Goal: Use online tool/utility: Utilize a website feature to perform a specific function

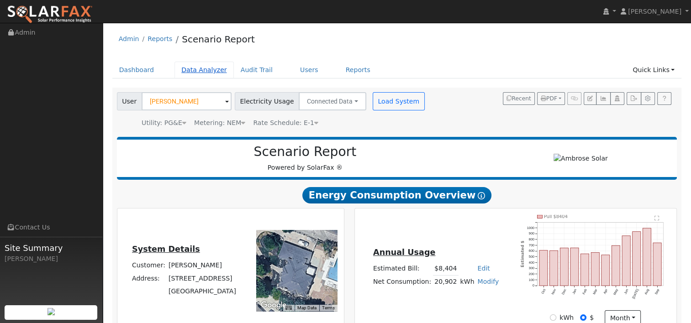
click at [194, 68] on link "Data Analyzer" at bounding box center [203, 70] width 59 height 17
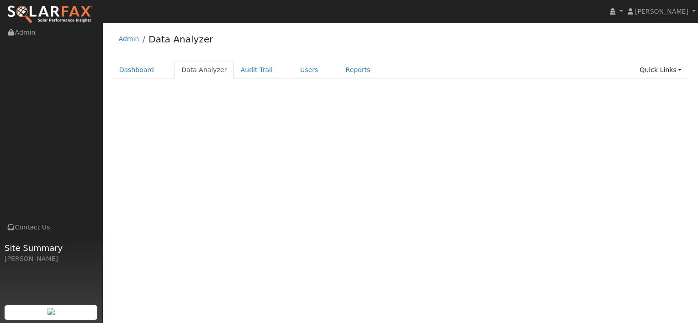
select select "8"
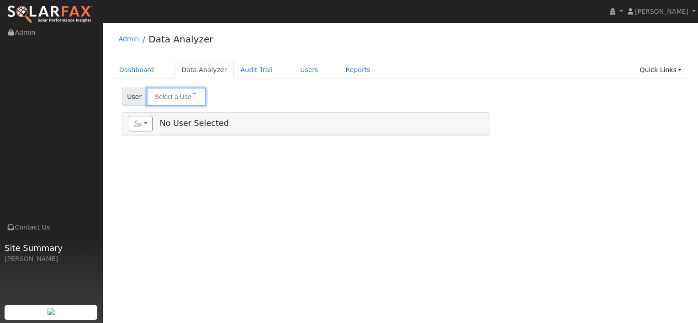
type input "[PERSON_NAME]"
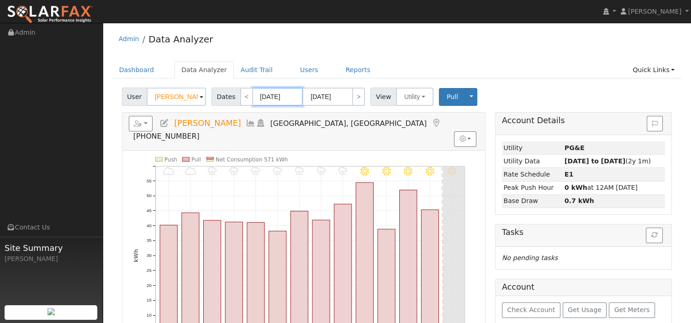
click at [272, 97] on input "09/30/2025" at bounding box center [277, 97] width 50 height 18
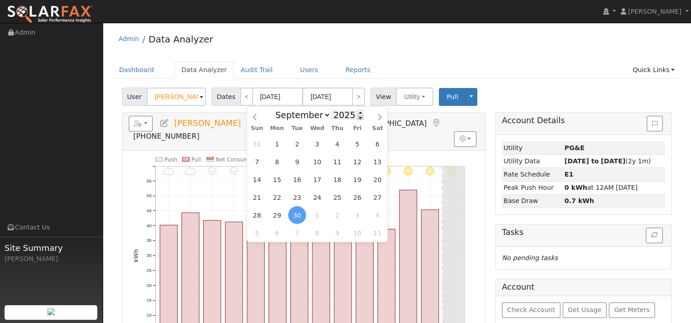
click at [357, 120] on span at bounding box center [360, 117] width 6 height 5
type input "2024"
click at [378, 117] on icon at bounding box center [379, 117] width 6 height 6
select select "9"
click at [258, 180] on span "13" at bounding box center [257, 180] width 18 height 18
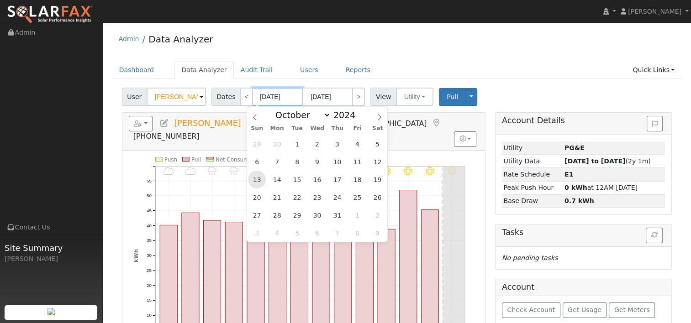
type input "10/13/2024"
type input "10/26/2024"
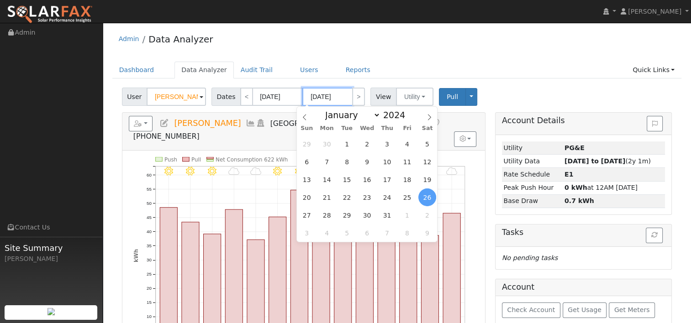
click at [328, 94] on input "10/26/2024" at bounding box center [327, 97] width 50 height 18
click at [407, 113] on span at bounding box center [410, 112] width 6 height 5
type input "2025"
click at [306, 182] on span "12" at bounding box center [307, 180] width 18 height 18
type input "10/12/2025"
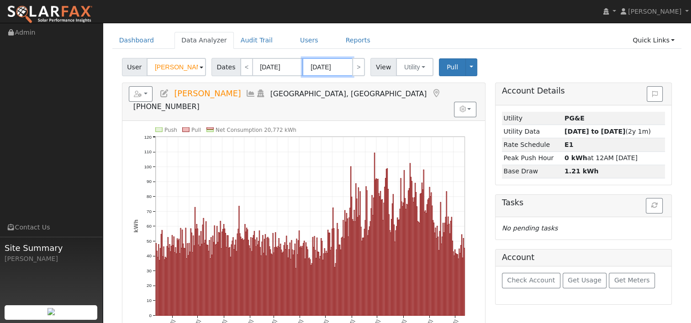
scroll to position [46, 0]
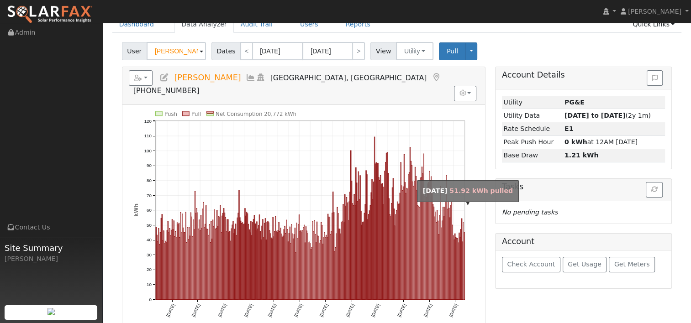
click at [463, 254] on rect "onclick=""" at bounding box center [463, 260] width 0 height 77
type input "10/11/2025"
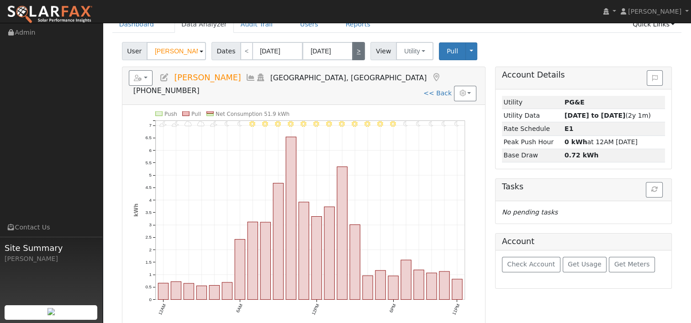
click at [358, 52] on link ">" at bounding box center [358, 51] width 13 height 18
type input "10/12/2025"
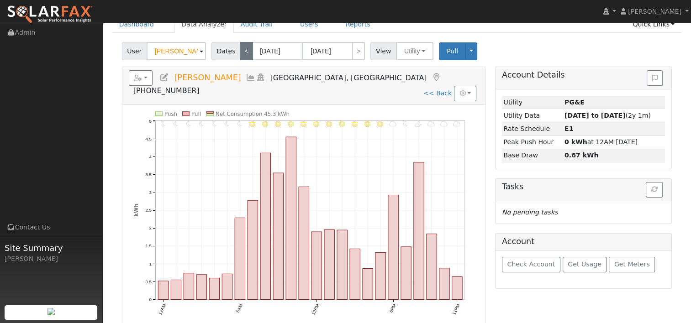
click at [241, 51] on link "<" at bounding box center [246, 51] width 13 height 18
type input "10/11/2025"
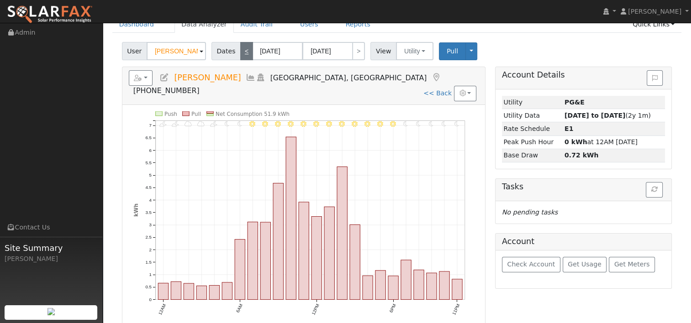
click at [241, 51] on link "<" at bounding box center [246, 51] width 13 height 18
type input "10/10/2025"
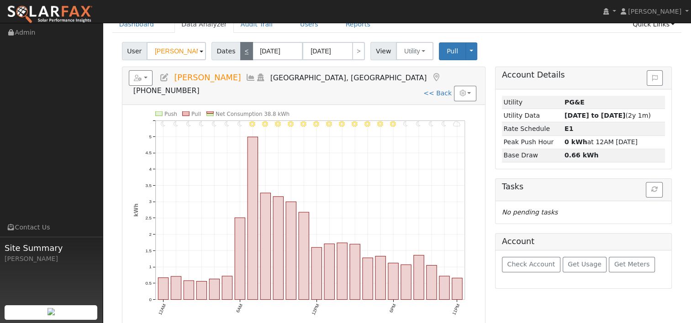
click at [241, 51] on link "<" at bounding box center [246, 51] width 13 height 18
type input "10/09/2025"
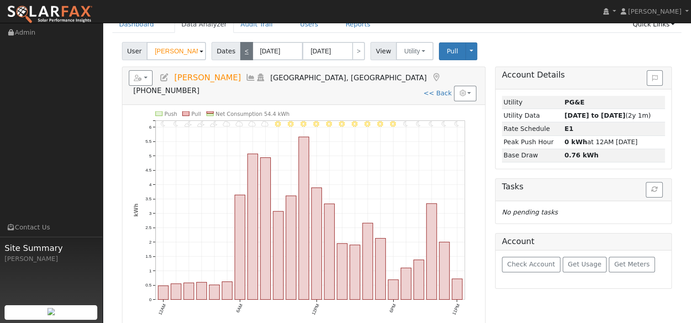
click at [240, 49] on link "<" at bounding box center [246, 51] width 13 height 18
type input "10/08/2025"
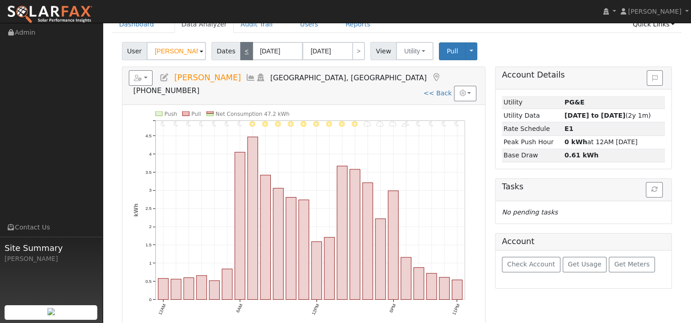
click at [240, 49] on link "<" at bounding box center [246, 51] width 13 height 18
type input "10/07/2025"
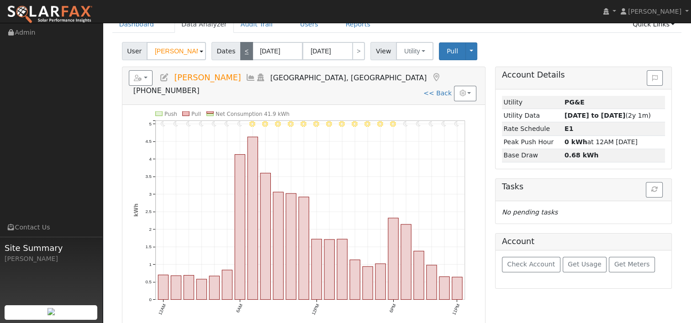
click at [240, 49] on link "<" at bounding box center [246, 51] width 13 height 18
type input "10/06/2025"
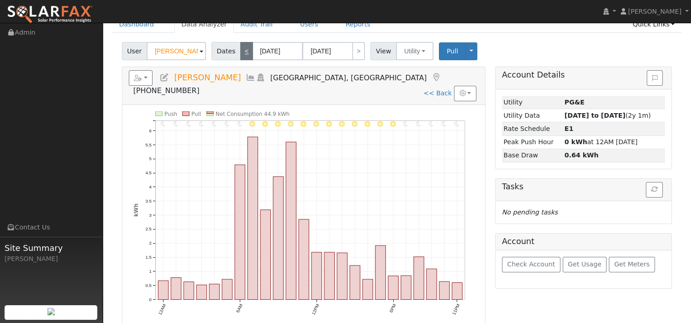
click at [240, 47] on link "<" at bounding box center [246, 51] width 13 height 18
type input "10/05/2025"
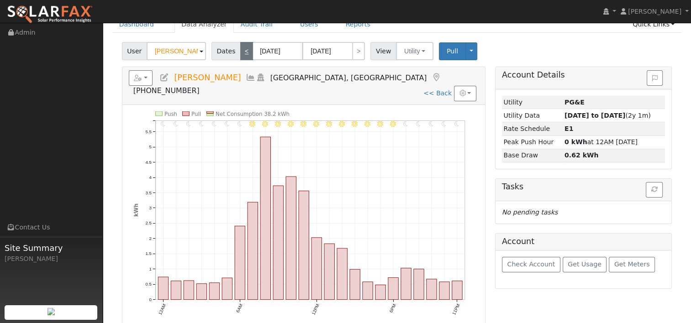
click at [240, 47] on link "<" at bounding box center [246, 51] width 13 height 18
type input "10/04/2025"
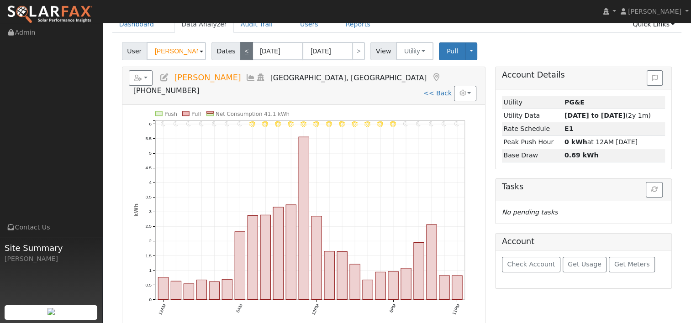
click at [240, 47] on link "<" at bounding box center [246, 51] width 13 height 18
type input "10/03/2025"
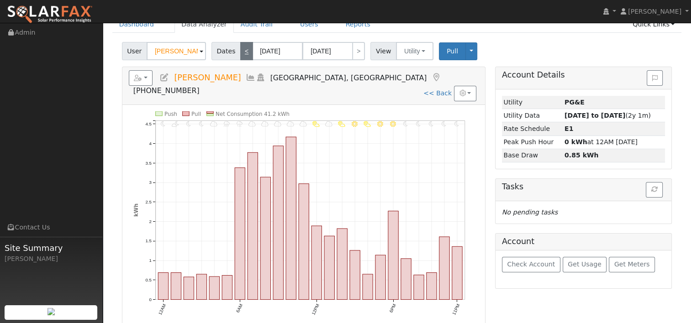
click at [240, 47] on link "<" at bounding box center [246, 51] width 13 height 18
type input "10/02/2025"
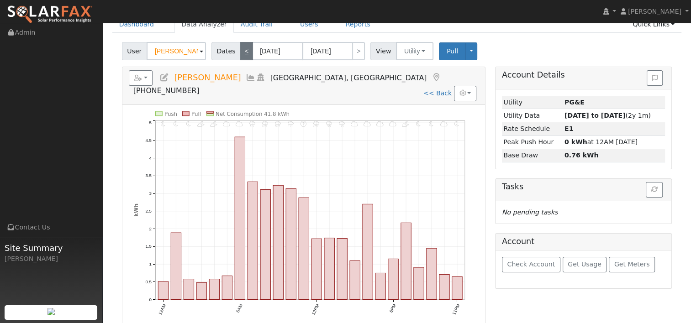
click at [240, 47] on link "<" at bounding box center [246, 51] width 13 height 18
type input "10/01/2025"
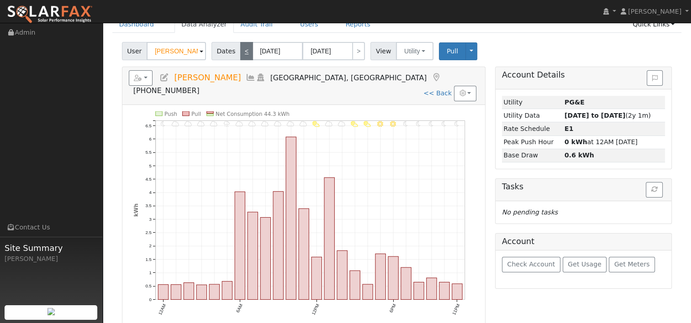
click at [244, 49] on link "<" at bounding box center [246, 51] width 13 height 18
type input "09/30/2025"
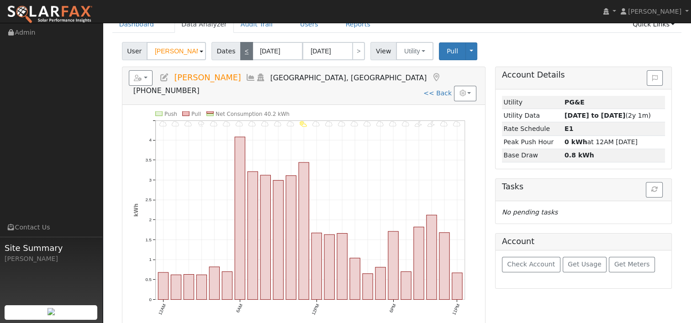
click at [244, 49] on link "<" at bounding box center [246, 51] width 13 height 18
type input "09/29/2025"
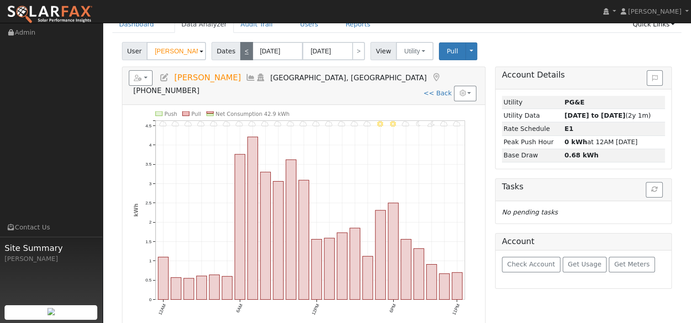
click at [244, 49] on link "<" at bounding box center [246, 51] width 13 height 18
type input "09/28/2025"
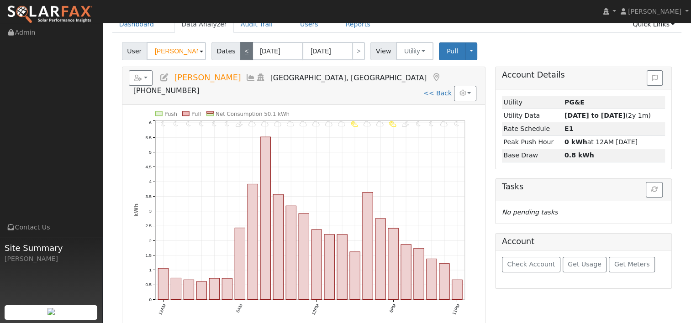
click at [244, 49] on link "<" at bounding box center [246, 51] width 13 height 18
type input "09/27/2025"
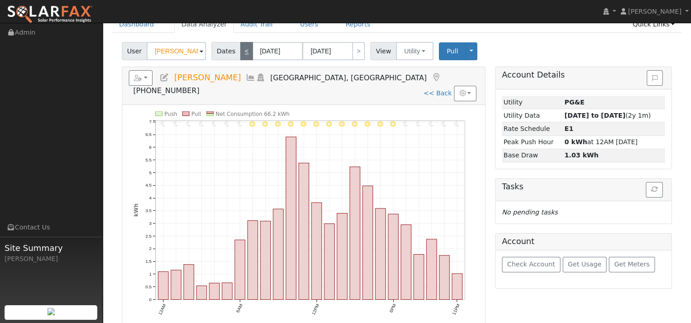
click at [244, 49] on link "<" at bounding box center [246, 51] width 13 height 18
type input "09/26/2025"
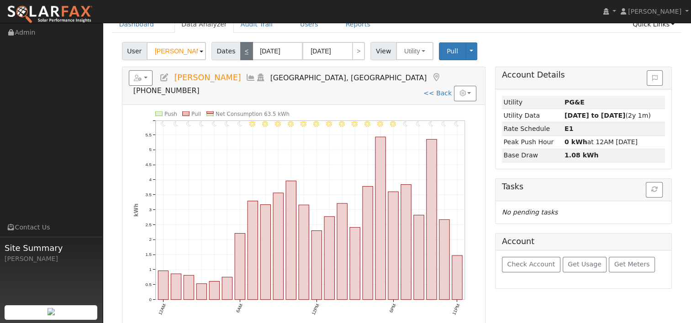
click at [243, 53] on link "<" at bounding box center [246, 51] width 13 height 18
type input "09/25/2025"
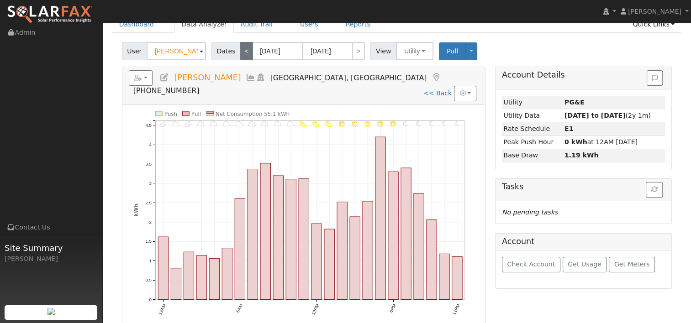
click at [243, 53] on link "<" at bounding box center [246, 51] width 13 height 18
type input "09/24/2025"
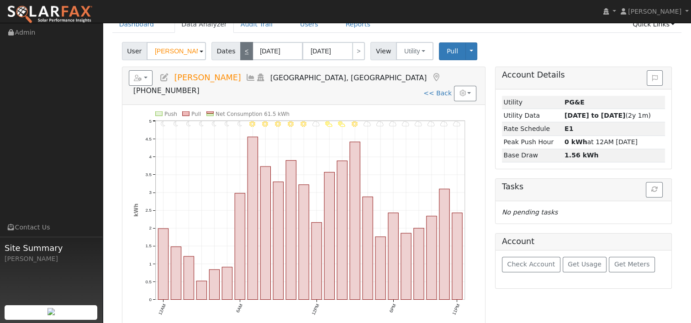
click at [243, 53] on link "<" at bounding box center [246, 51] width 13 height 18
type input "09/23/2025"
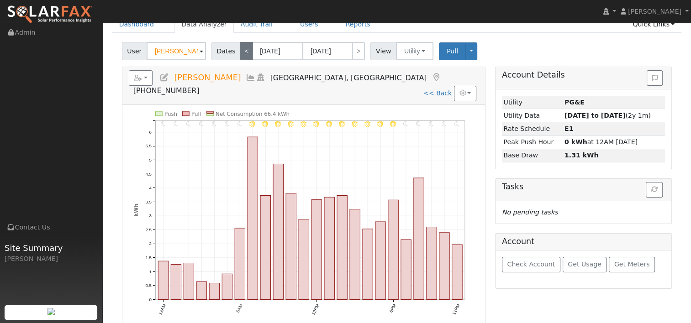
click at [243, 53] on link "<" at bounding box center [246, 51] width 13 height 18
type input "09/22/2025"
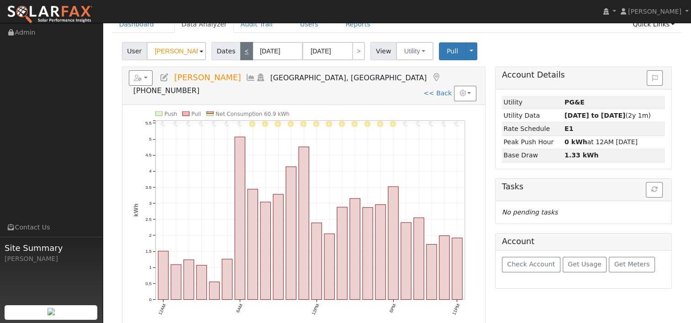
click at [243, 53] on link "<" at bounding box center [246, 51] width 13 height 18
type input "09/21/2025"
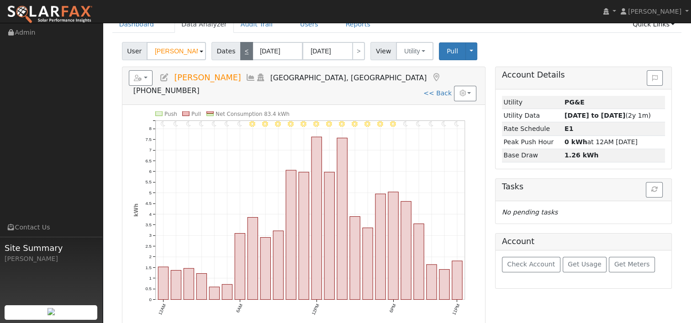
click at [243, 53] on link "<" at bounding box center [246, 51] width 13 height 18
type input "09/20/2025"
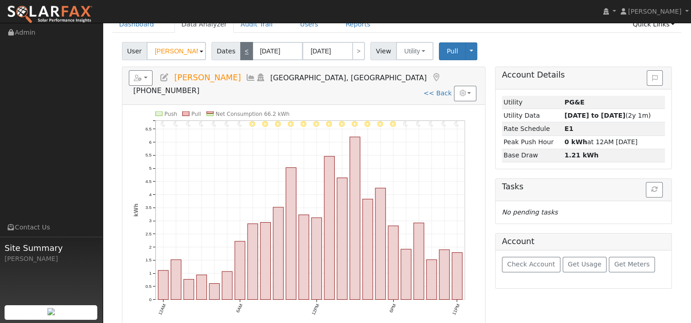
click at [243, 53] on link "<" at bounding box center [246, 51] width 13 height 18
type input "09/19/2025"
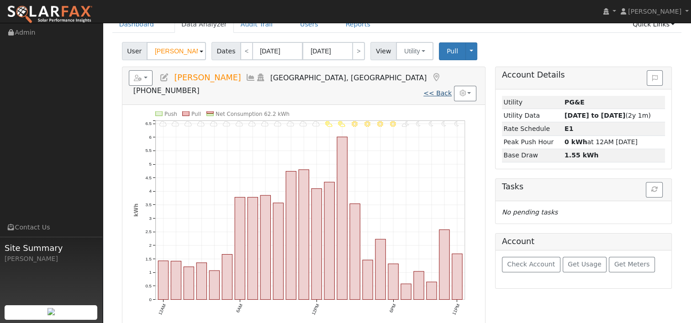
click at [440, 89] on link "<< Back" at bounding box center [437, 92] width 28 height 7
type input "10/13/2024"
type input "10/12/2025"
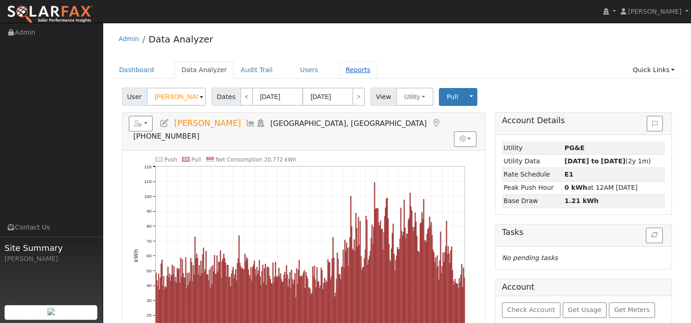
click at [339, 68] on link "Reports" at bounding box center [358, 70] width 38 height 17
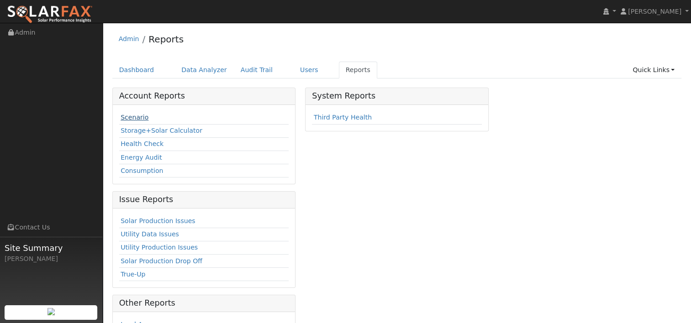
click at [131, 116] on link "Scenario" at bounding box center [135, 117] width 28 height 7
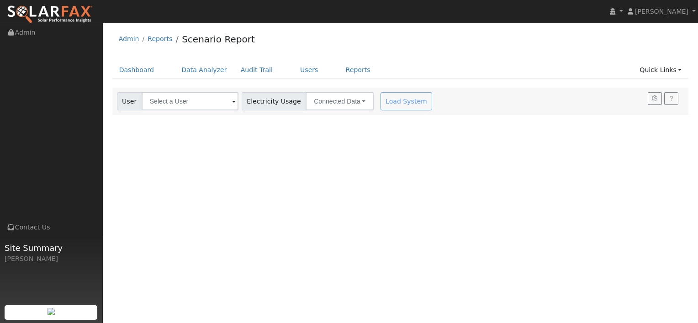
click at [232, 102] on span at bounding box center [234, 102] width 4 height 11
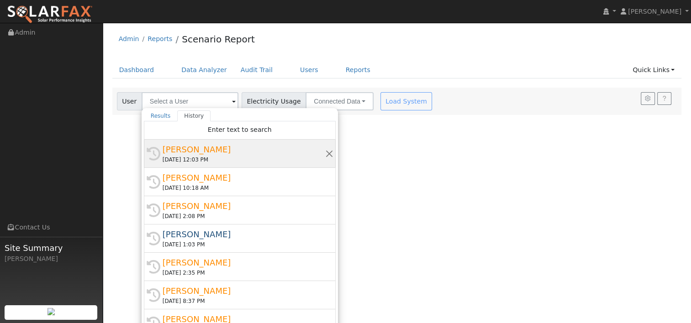
click at [194, 147] on div "[PERSON_NAME]" at bounding box center [244, 149] width 163 height 12
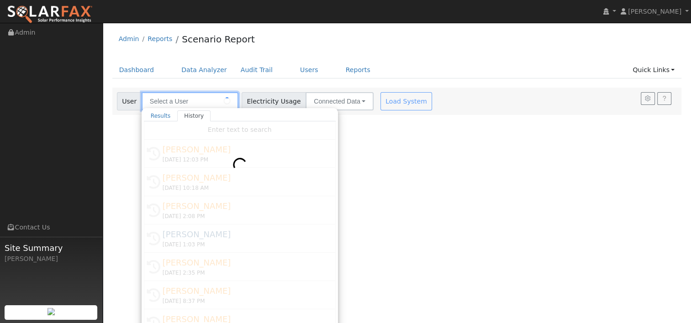
type input "[PERSON_NAME]"
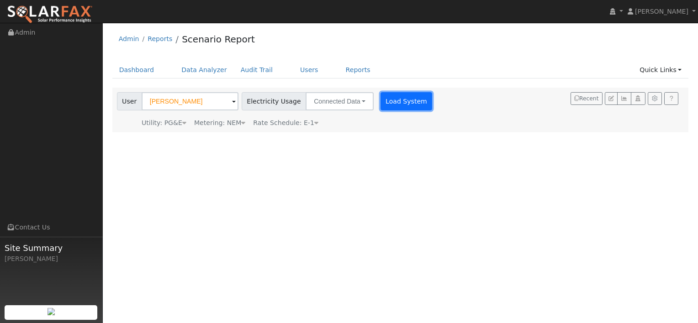
click at [398, 94] on button "Load System" at bounding box center [406, 101] width 52 height 18
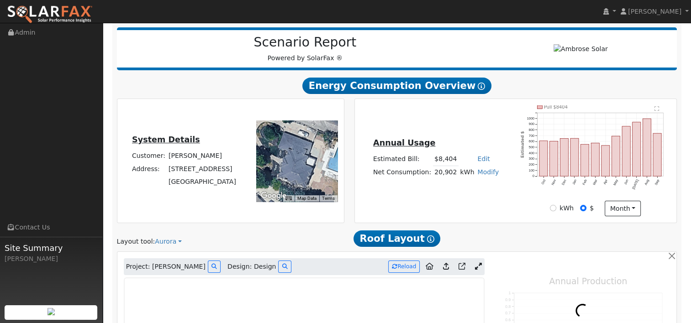
scroll to position [155, 0]
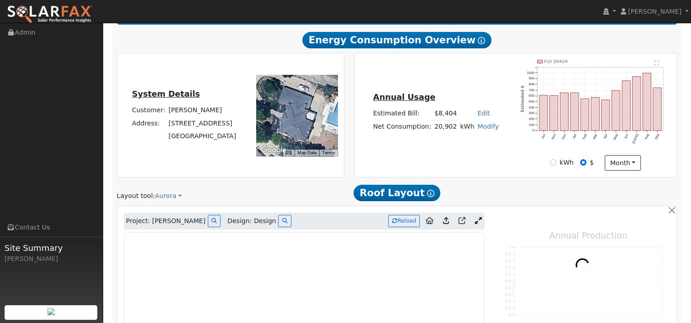
type input "11374"
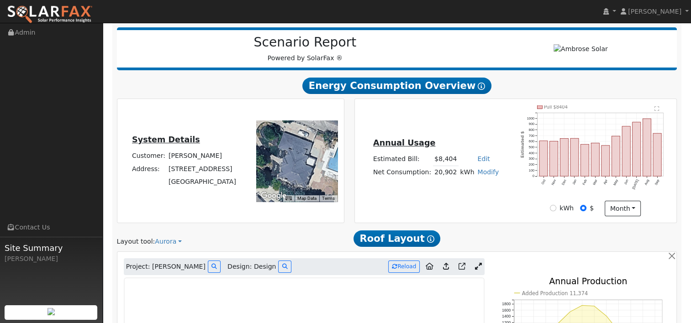
scroll to position [64, 0]
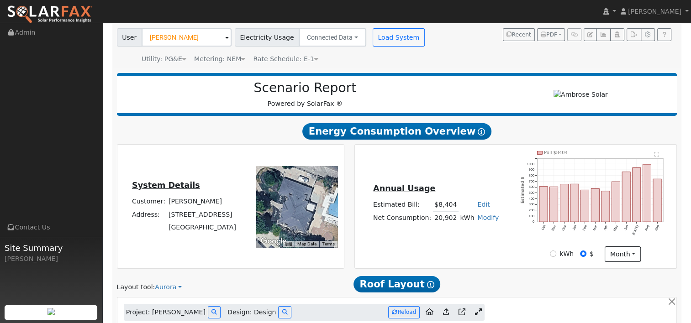
click at [314, 59] on icon at bounding box center [316, 59] width 4 height 6
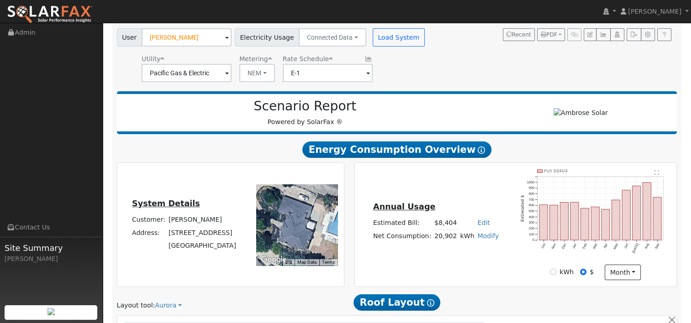
click at [366, 74] on span at bounding box center [368, 73] width 4 height 11
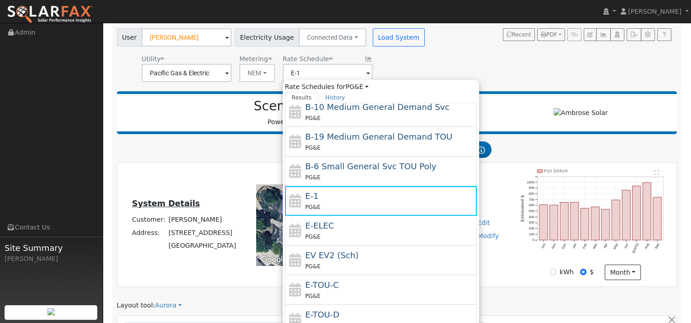
scroll to position [137, 0]
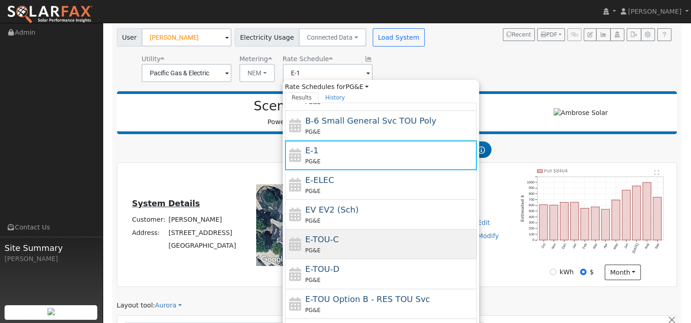
click at [337, 241] on div "E-TOU-C PG&E" at bounding box center [389, 244] width 169 height 22
type input "E-TOU-C"
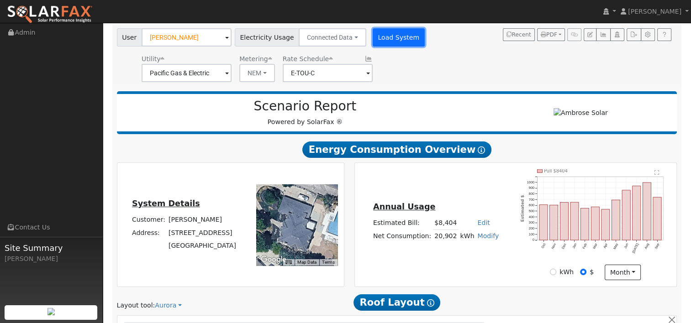
click at [392, 37] on button "Load System" at bounding box center [399, 37] width 52 height 18
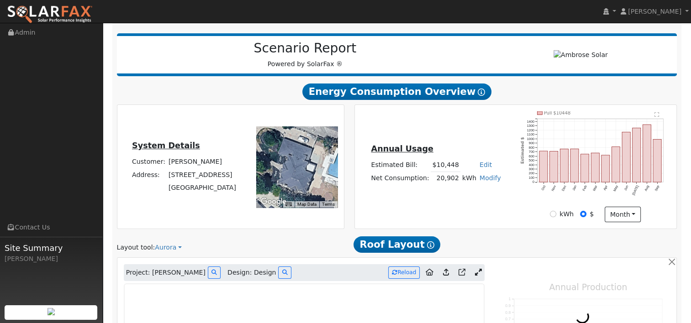
scroll to position [110, 0]
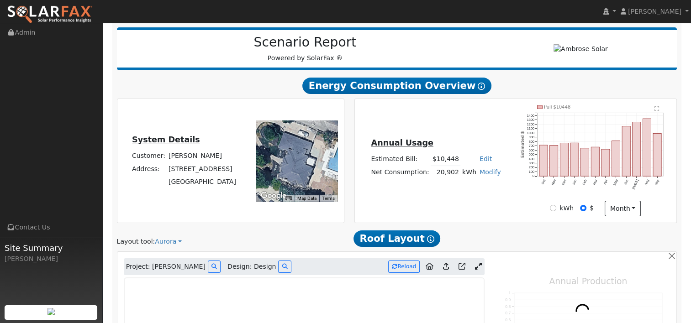
type input "11374"
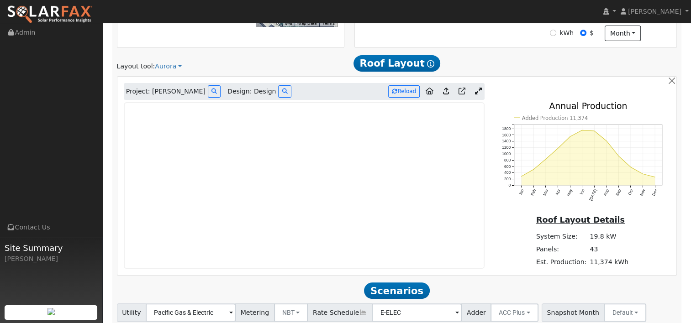
scroll to position [292, 0]
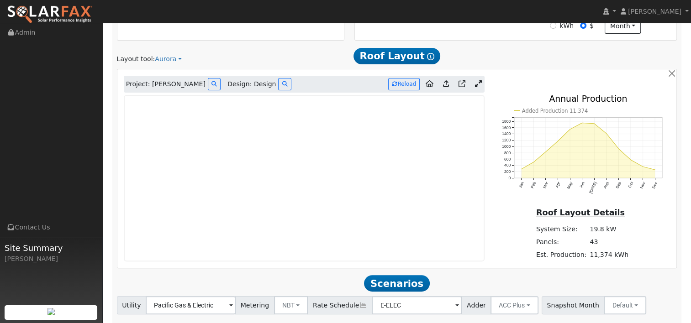
click at [445, 84] on icon at bounding box center [446, 83] width 6 height 7
click at [478, 76] on div "Project: [PERSON_NAME] Design: Design Reload" at bounding box center [304, 84] width 361 height 17
click at [480, 81] on icon at bounding box center [477, 83] width 7 height 7
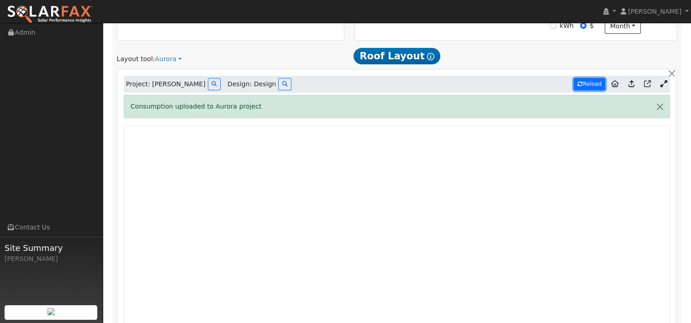
click at [588, 80] on button "Reload" at bounding box center [589, 84] width 32 height 12
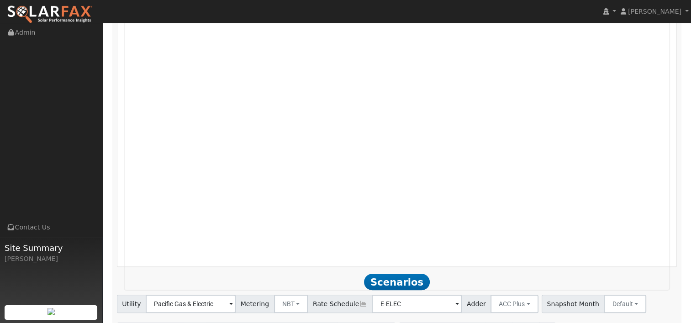
scroll to position [598, 0]
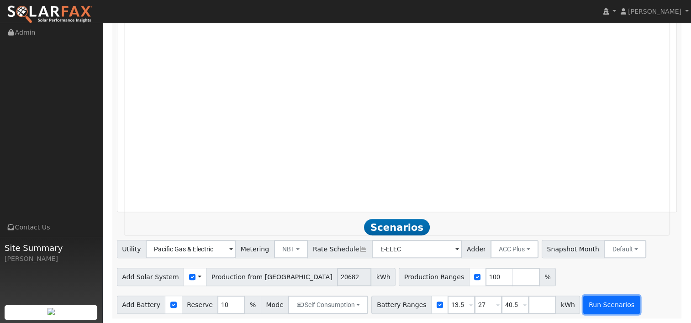
click at [583, 307] on button "Run Scenarios" at bounding box center [611, 305] width 56 height 18
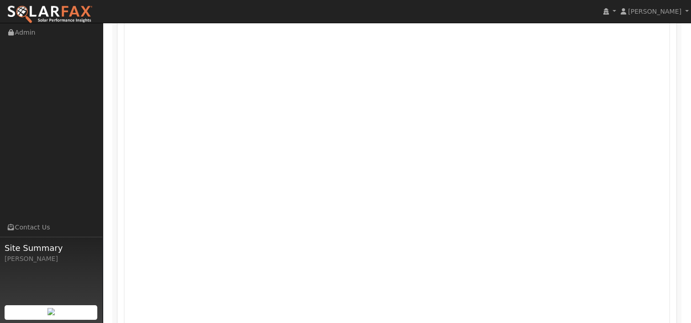
scroll to position [319, 0]
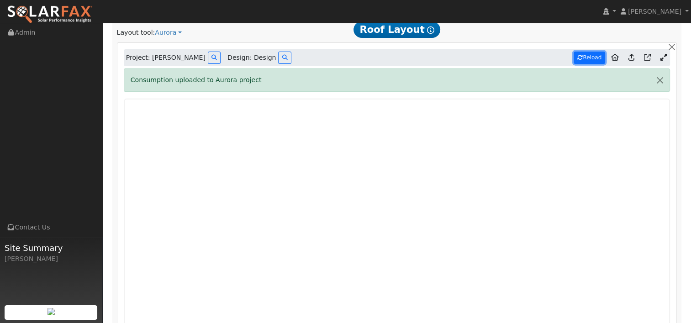
click at [592, 56] on button "Reload" at bounding box center [589, 58] width 32 height 12
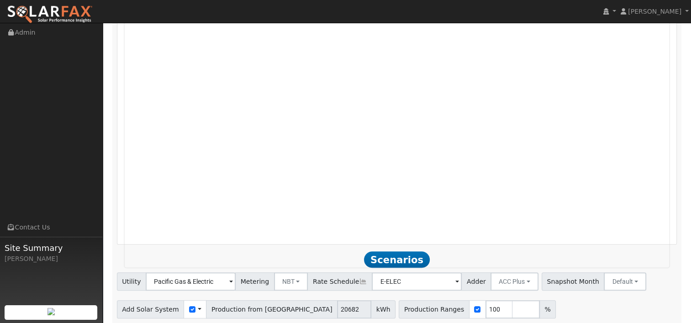
scroll to position [684, 0]
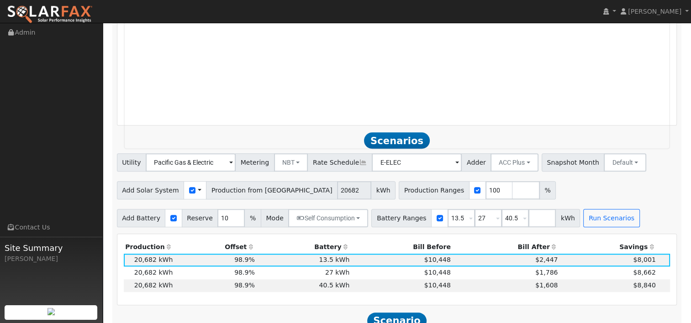
type input "20062"
click at [591, 219] on button "Run Scenarios" at bounding box center [611, 218] width 56 height 18
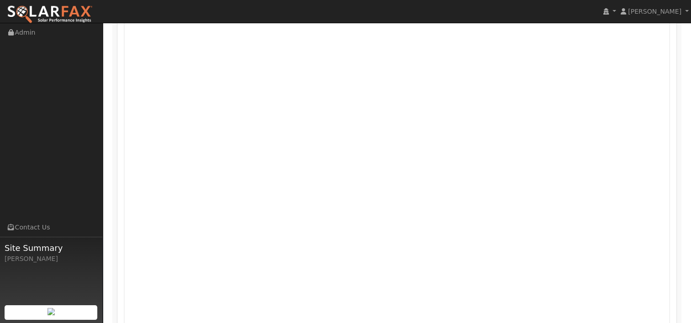
scroll to position [410, 0]
